Goal: Task Accomplishment & Management: Use online tool/utility

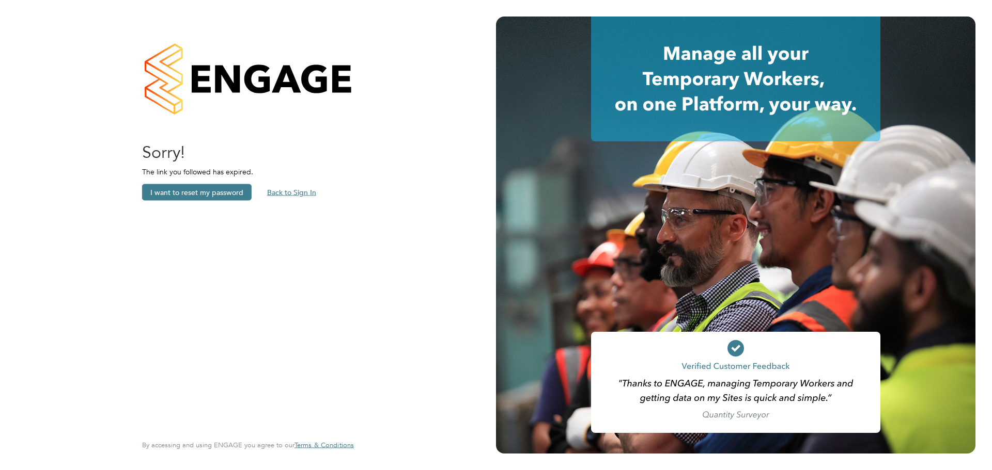
click at [280, 188] on button "Back to Sign In" at bounding box center [292, 192] width 66 height 17
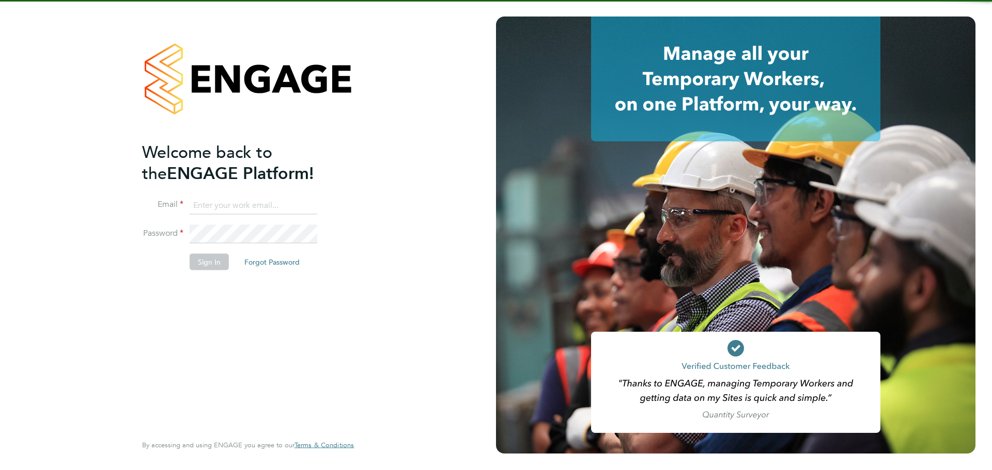
type input "[EMAIL_ADDRESS][DOMAIN_NAME]"
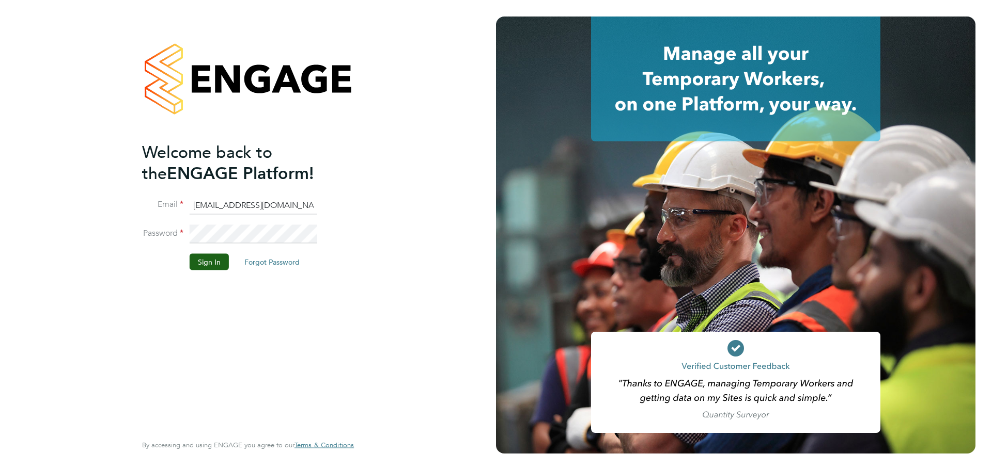
click at [214, 254] on button "Sign In" at bounding box center [209, 262] width 39 height 17
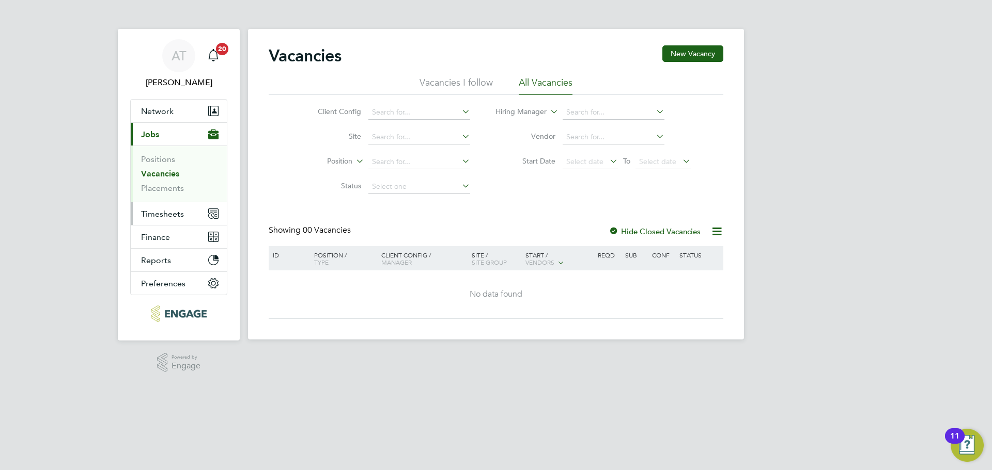
click at [153, 214] on span "Timesheets" at bounding box center [162, 214] width 43 height 10
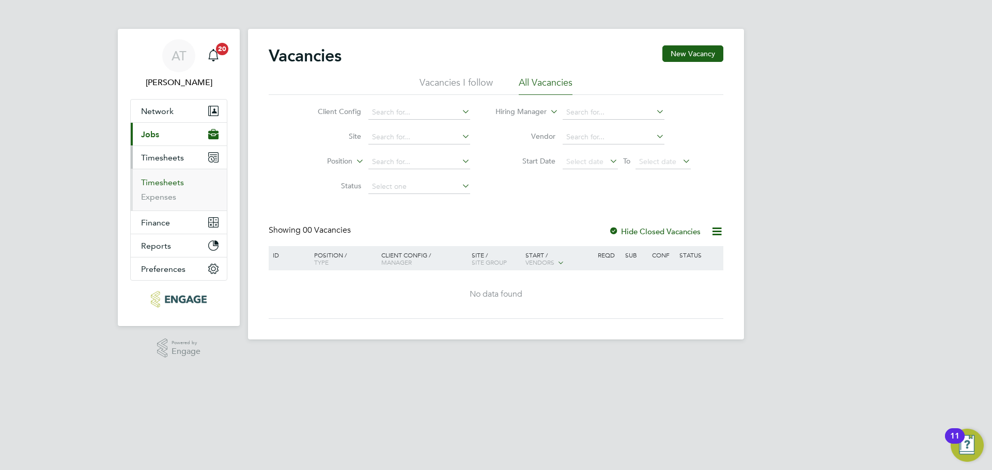
click at [158, 183] on link "Timesheets" at bounding box center [162, 183] width 43 height 10
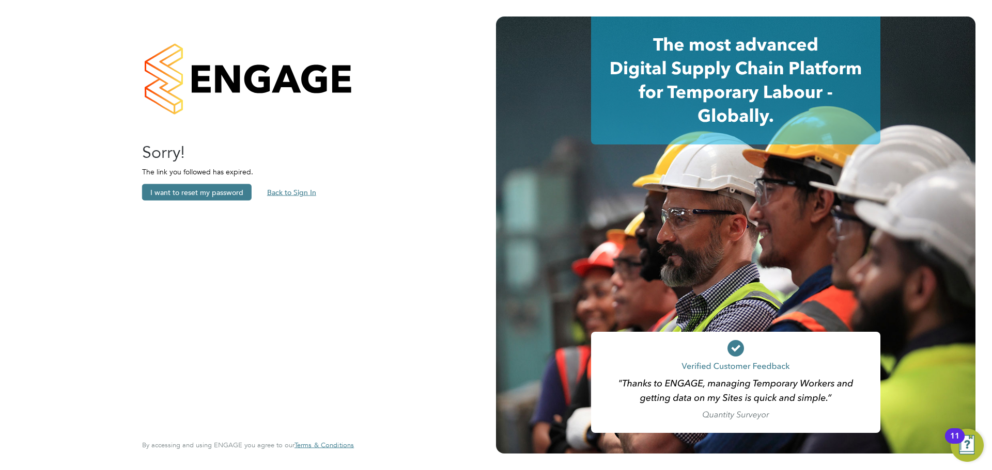
click at [291, 197] on button "Back to Sign In" at bounding box center [292, 192] width 66 height 17
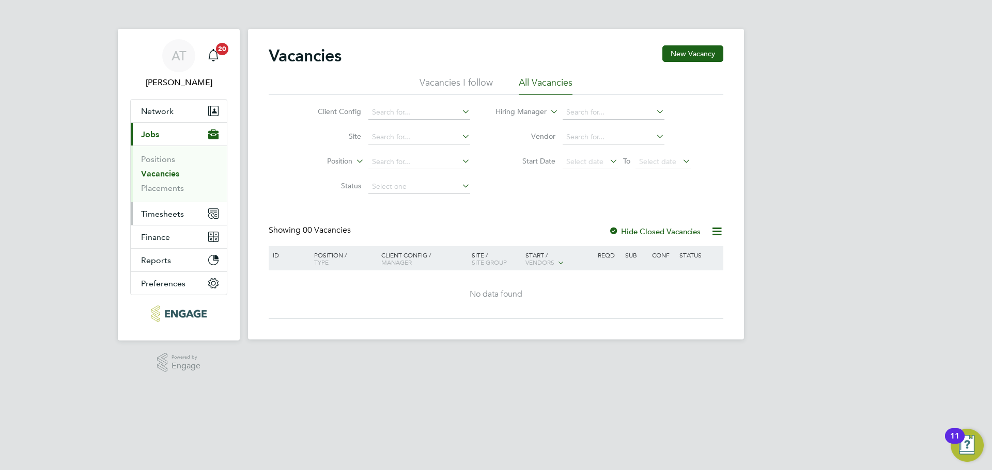
click at [169, 215] on span "Timesheets" at bounding box center [162, 214] width 43 height 10
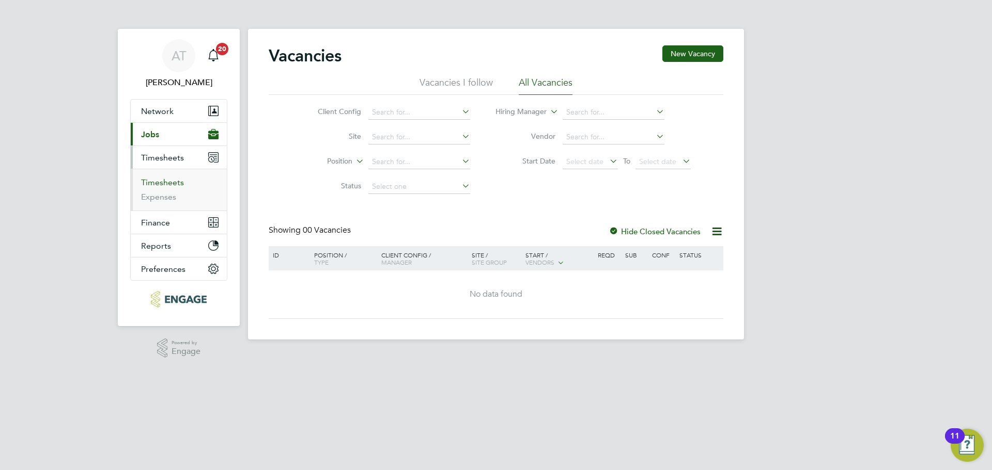
click at [147, 183] on link "Timesheets" at bounding box center [162, 183] width 43 height 10
